Goal: Feedback & Contribution: Submit feedback/report problem

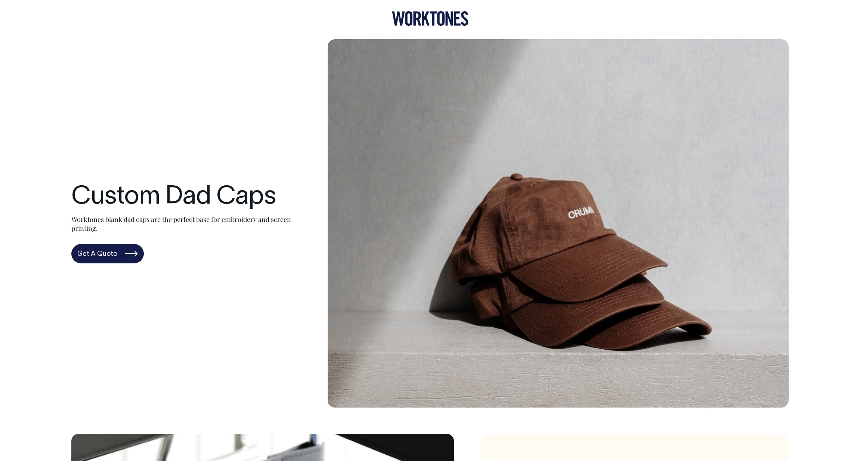
click at [420, 21] on icon at bounding box center [417, 19] width 8 height 14
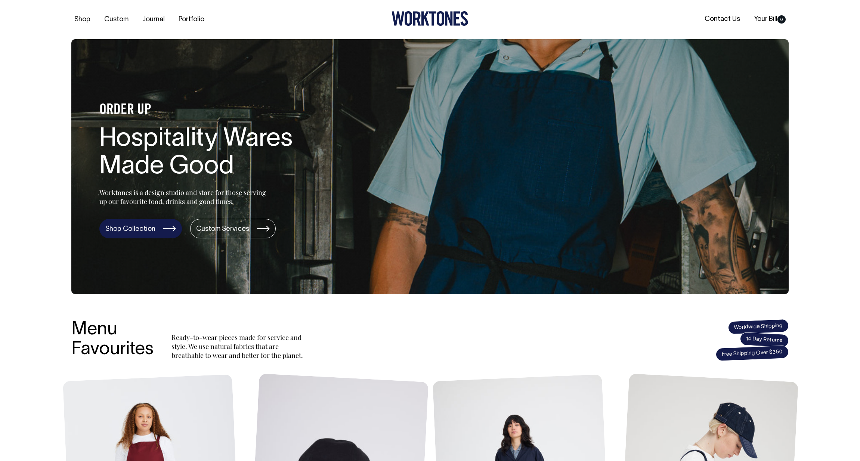
click at [160, 225] on link "Shop Collection" at bounding box center [140, 228] width 83 height 19
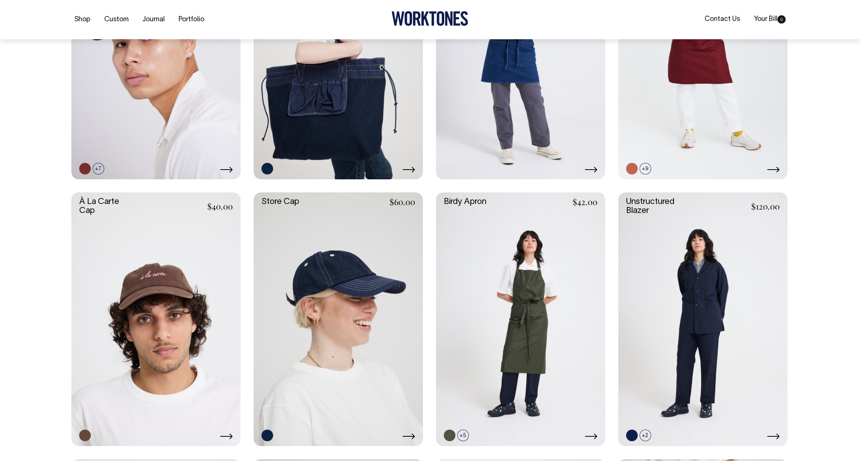
scroll to position [437, 0]
click at [374, 380] on link at bounding box center [338, 319] width 169 height 254
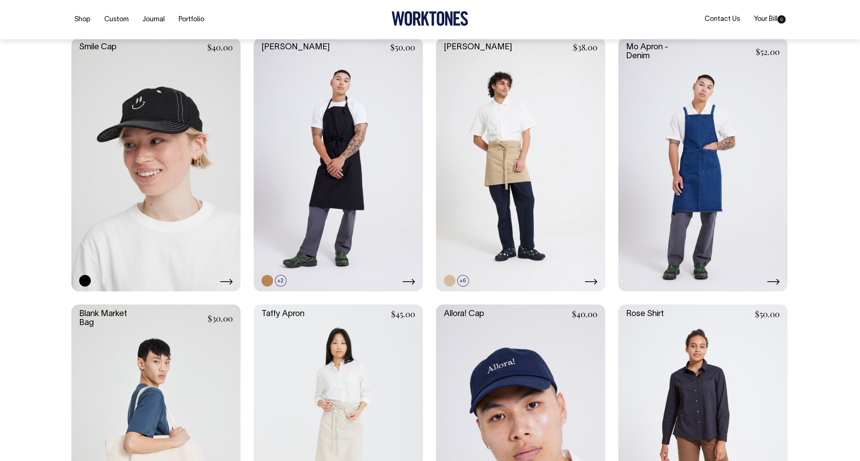
scroll to position [1125, 0]
click at [178, 262] on link at bounding box center [155, 164] width 169 height 254
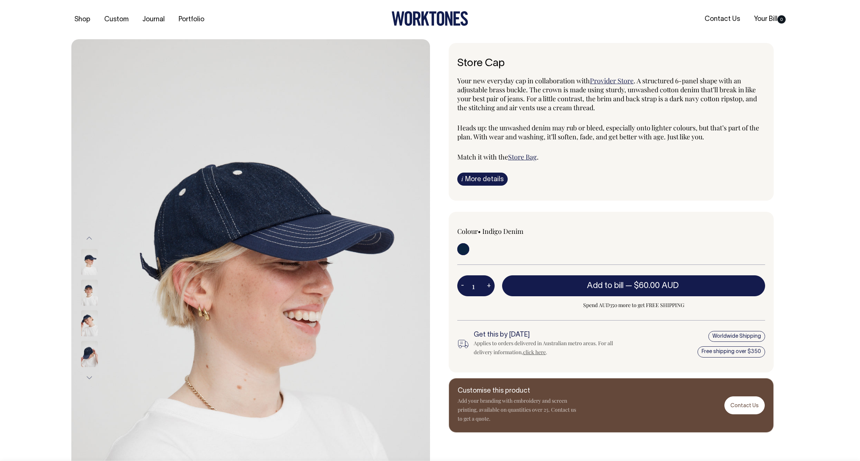
click at [86, 288] on img at bounding box center [89, 293] width 17 height 26
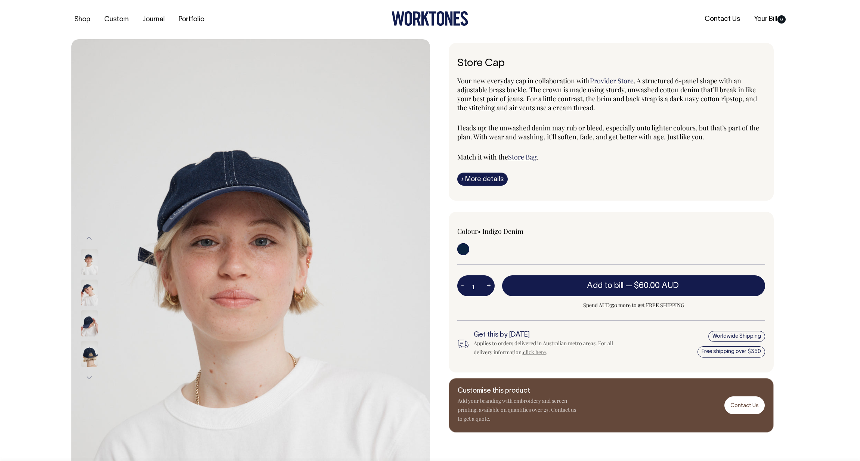
click at [87, 324] on img at bounding box center [89, 323] width 17 height 26
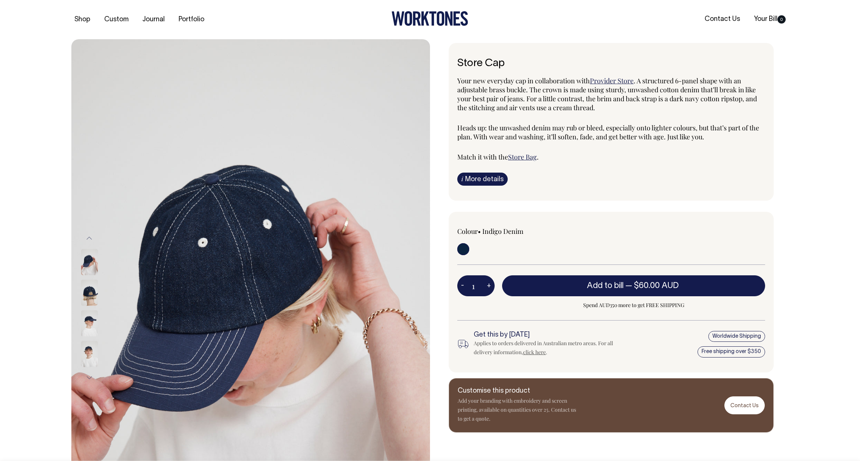
click at [89, 358] on img at bounding box center [89, 354] width 17 height 26
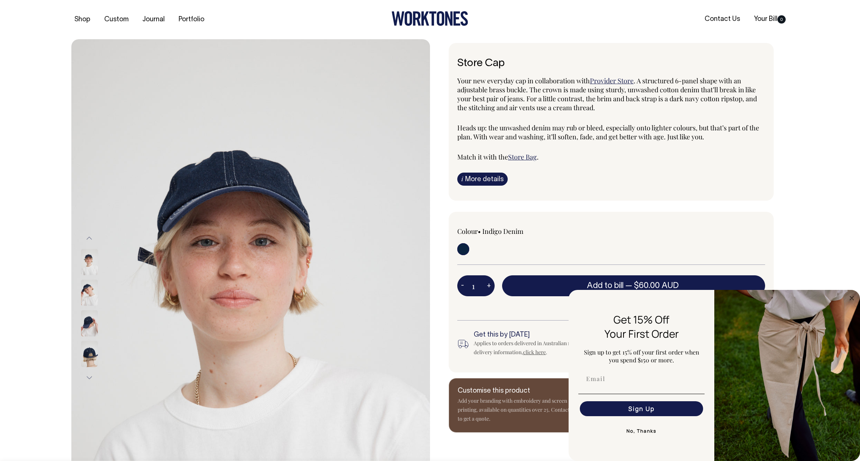
click at [763, 189] on div "Store Cap Your new everyday cap in collaboration with Provider Store . A struct…" at bounding box center [611, 122] width 325 height 158
click at [759, 191] on div "Store Cap Your new everyday cap in collaboration with Provider Store . A struct…" at bounding box center [611, 122] width 325 height 158
click at [851, 298] on circle "Close dialog" at bounding box center [852, 298] width 9 height 9
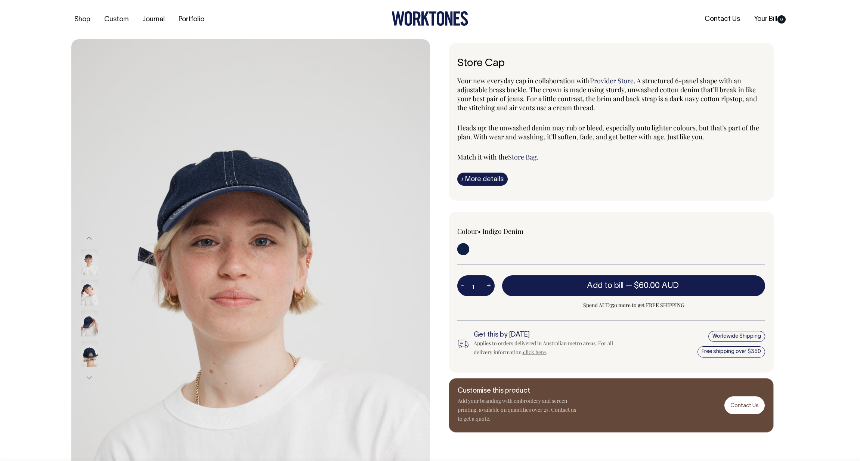
click at [90, 350] on img at bounding box center [89, 354] width 17 height 26
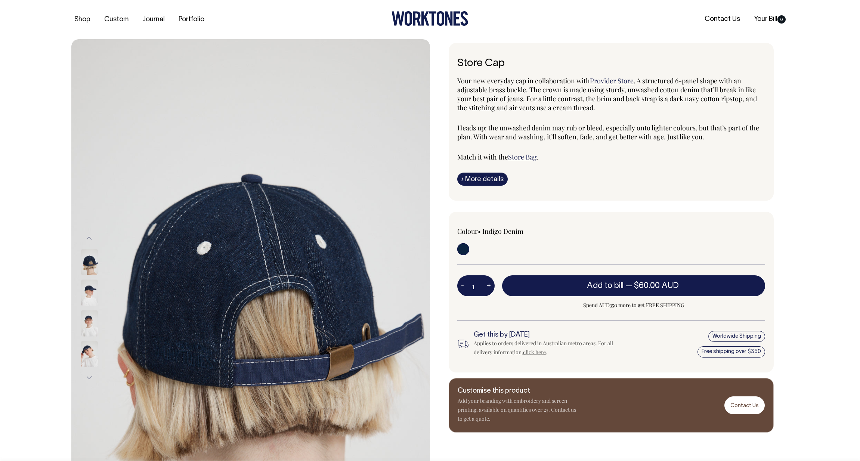
click at [89, 377] on button "Next" at bounding box center [89, 377] width 11 height 17
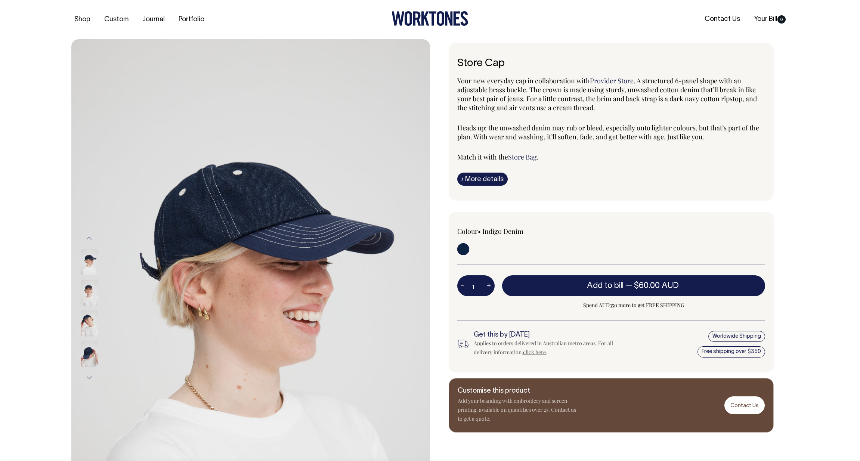
click at [88, 363] on img at bounding box center [89, 354] width 17 height 26
click at [84, 260] on img at bounding box center [89, 262] width 17 height 26
click at [90, 261] on img at bounding box center [89, 262] width 17 height 26
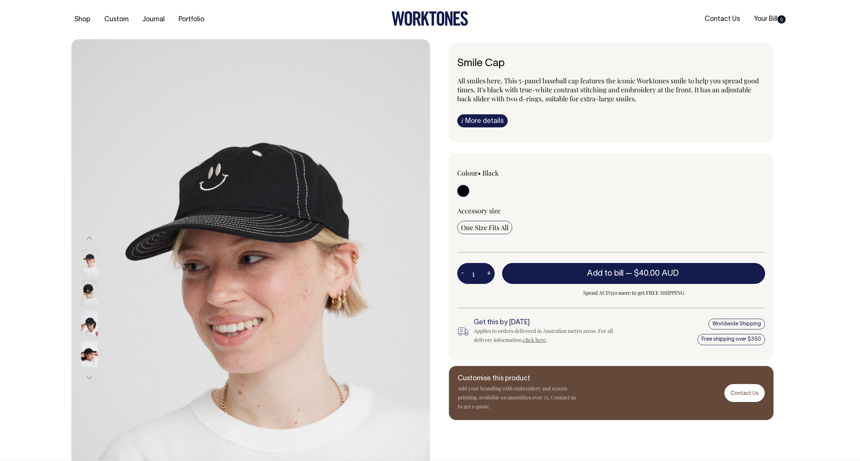
click at [92, 288] on img at bounding box center [89, 293] width 17 height 26
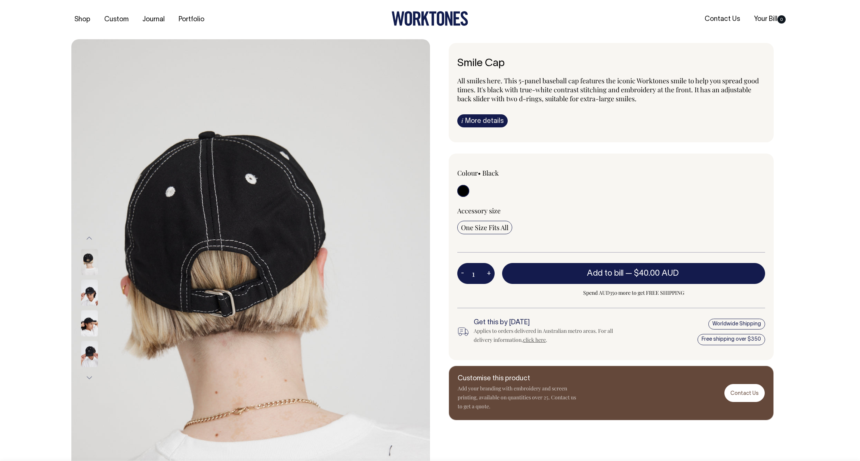
click at [91, 312] on img at bounding box center [89, 323] width 17 height 26
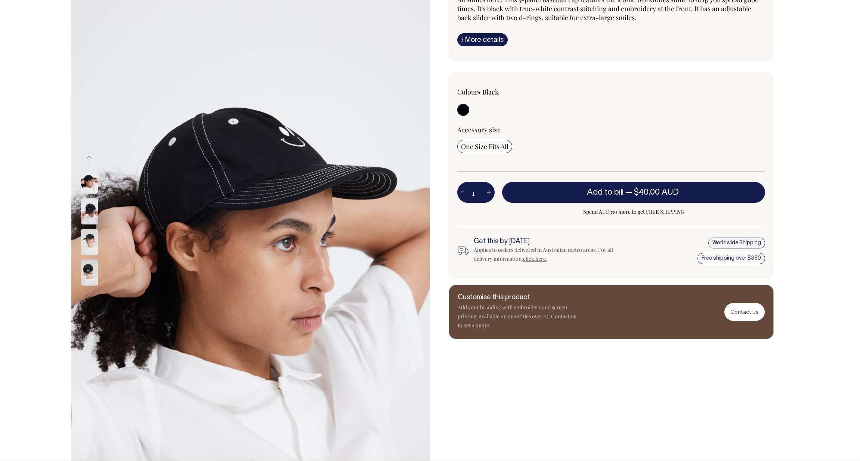
scroll to position [81, 0]
click at [757, 314] on link "Contact Us" at bounding box center [745, 312] width 40 height 18
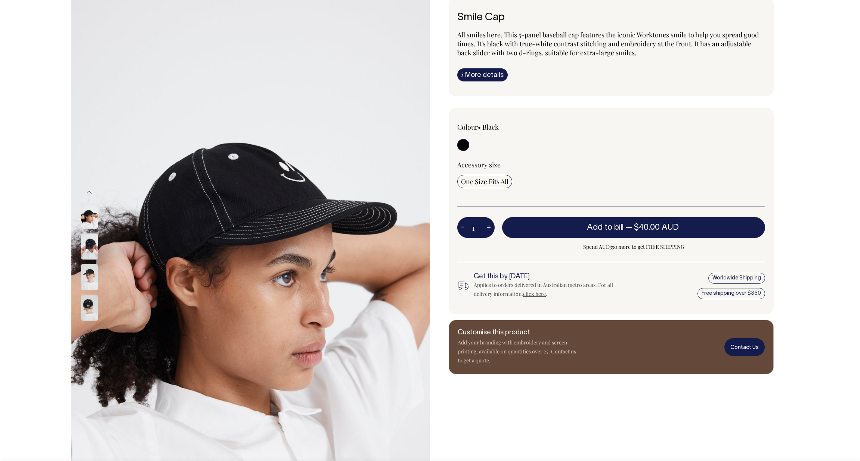
scroll to position [46, 0]
click at [753, 350] on link "Contact Us" at bounding box center [745, 347] width 40 height 18
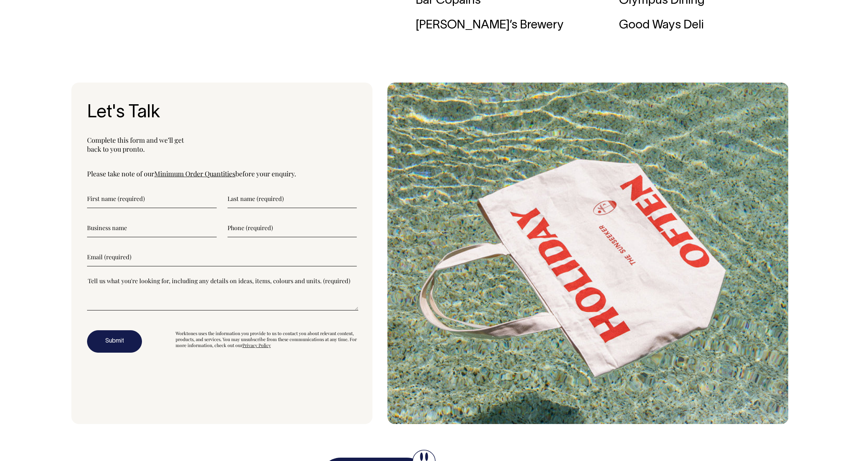
scroll to position [2536, 0]
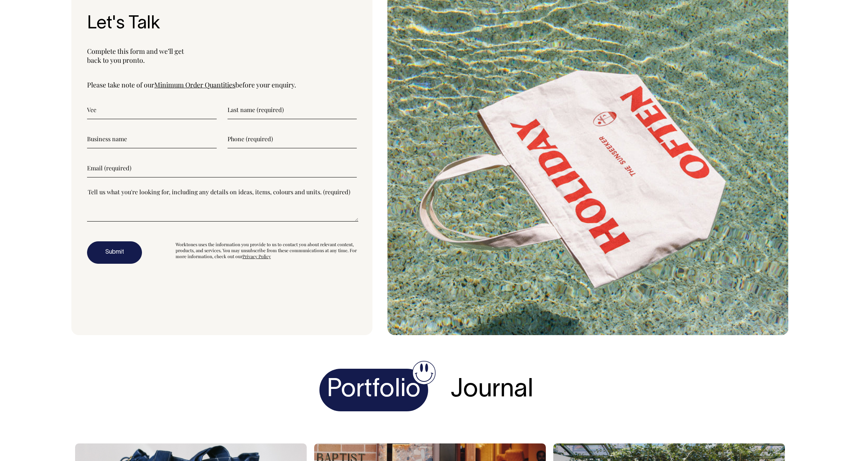
type input"] "Vee"
type input"] "Ketsak"
type input"] "Toby's Estate Coffee Roasters"
type input"] "0"
type input"] "0401877646"
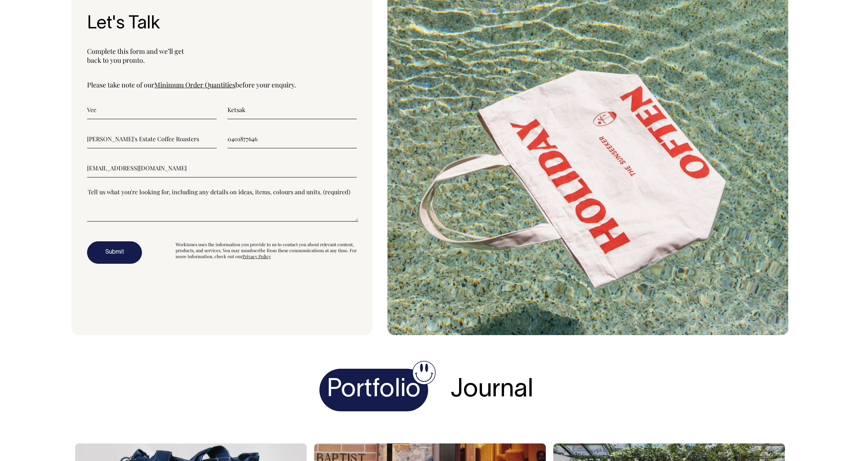
type input"] "vee@tobysestate.com.au"
click at [167, 222] on textarea"] at bounding box center [222, 205] width 271 height 34
click at [87, 209] on textarea"] "Hello! I'd love to get a quote for 250 custom caps, specifically for the black …" at bounding box center [222, 205] width 271 height 34
click at [151, 210] on textarea"] "Hello! I'd love to get a quote for 250 custom caps, specifically for the black …" at bounding box center [222, 205] width 271 height 34
drag, startPoint x: 263, startPoint y: 213, endPoint x: 140, endPoint y: 210, distance: 122.6
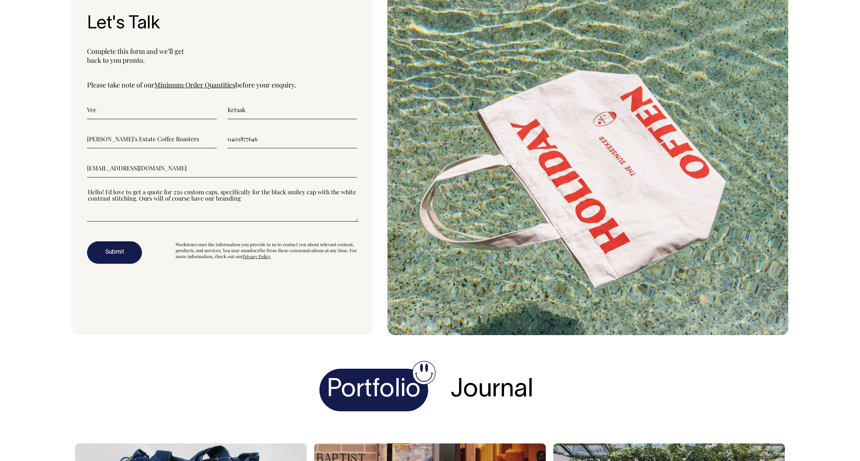
click at [140, 210] on textarea"] "Hello! I'd love to get a quote for 250 custom caps, specifically for the black …" at bounding box center [222, 205] width 271 height 34
type textarea"] "Hello! I'd love to get a quote for 250 custom caps, specifically for the black …"
click at [114, 264] on button "Submit" at bounding box center [114, 252] width 55 height 22
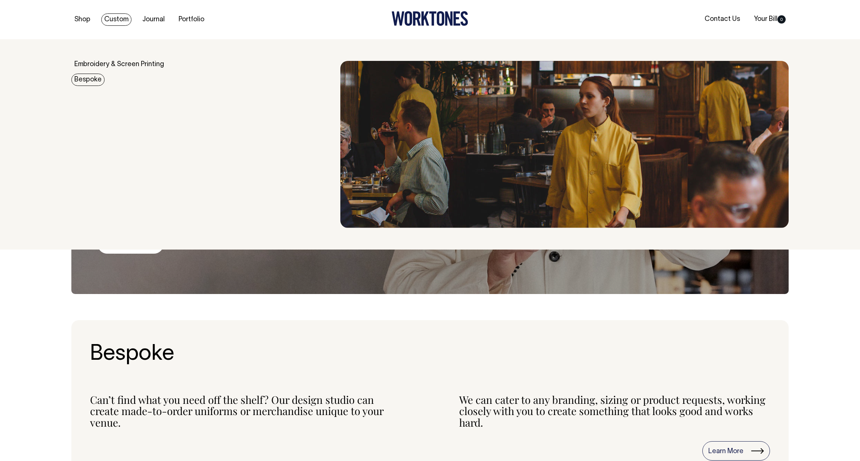
click at [89, 79] on link "Bespoke" at bounding box center [87, 80] width 33 height 12
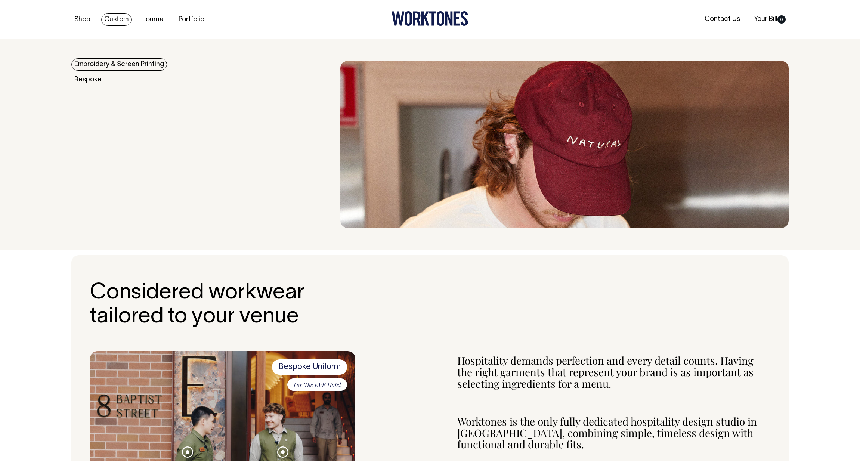
click at [118, 64] on link "Embroidery & Screen Printing" at bounding box center [119, 64] width 96 height 12
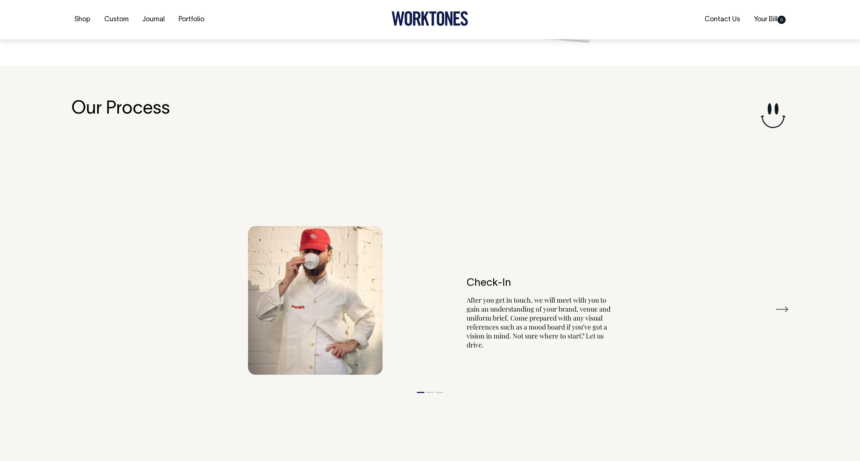
scroll to position [856, 0]
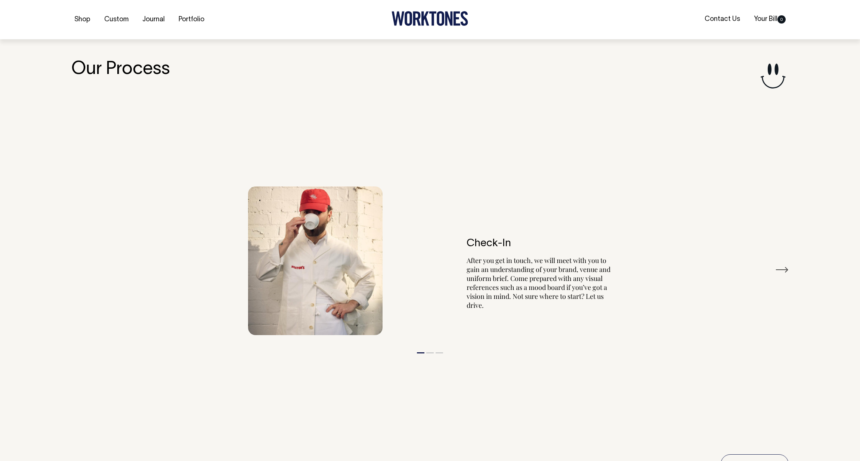
click at [785, 268] on button "Next" at bounding box center [782, 269] width 13 height 11
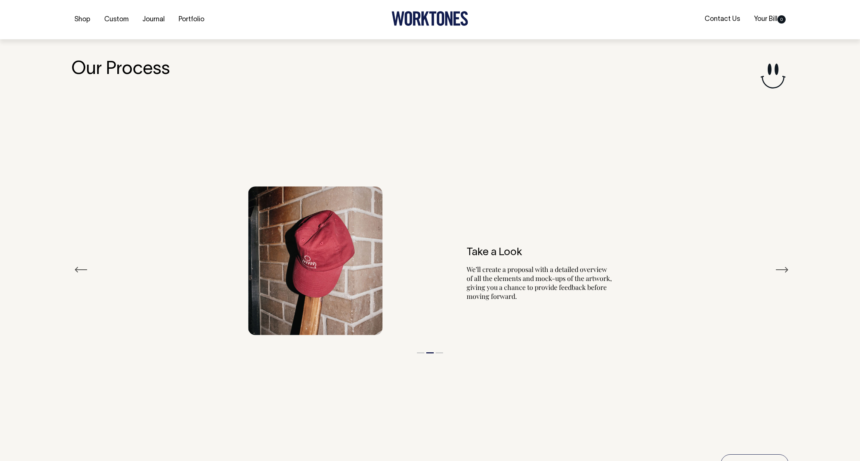
click at [785, 268] on button "Next" at bounding box center [782, 269] width 13 height 11
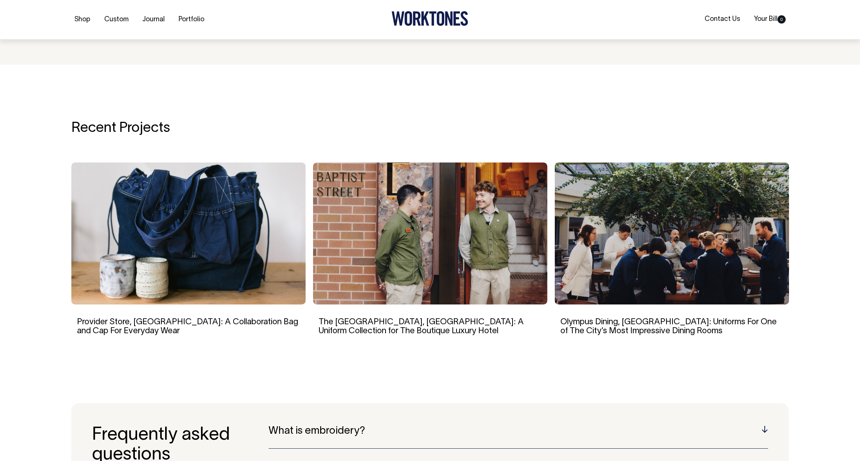
scroll to position [1331, 0]
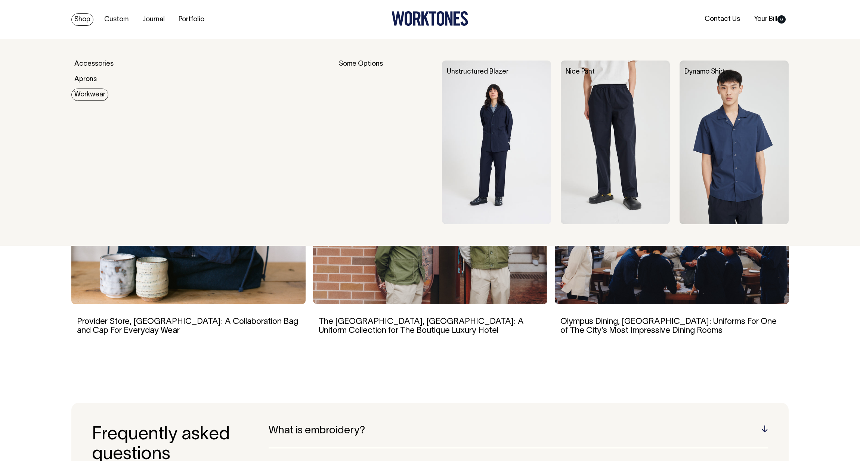
click at [93, 94] on link "Workwear" at bounding box center [89, 95] width 37 height 12
